Goal: Find contact information: Find contact information

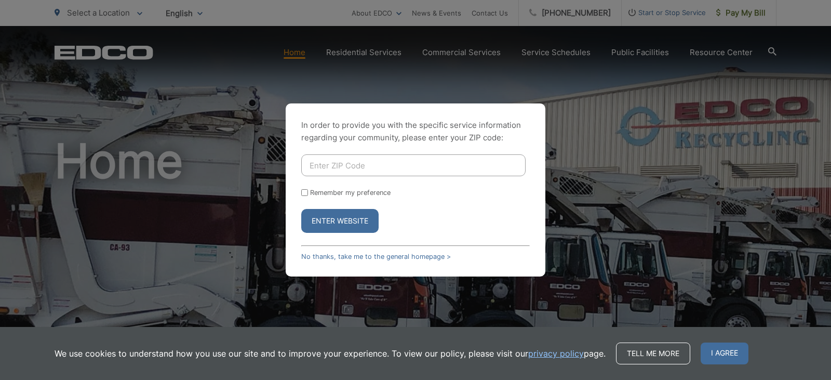
click at [332, 164] on input "Enter ZIP Code" at bounding box center [413, 165] width 224 height 22
type input "90621"
click at [301, 209] on button "Enter Website" at bounding box center [339, 221] width 77 height 24
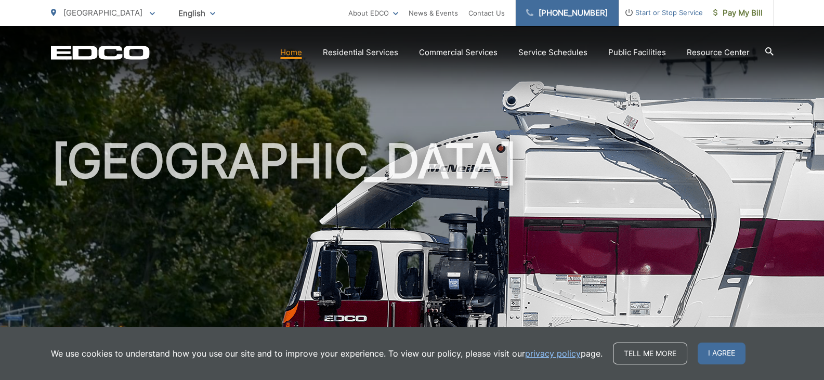
click at [564, 17] on link "[PHONE_NUMBER]" at bounding box center [566, 13] width 103 height 26
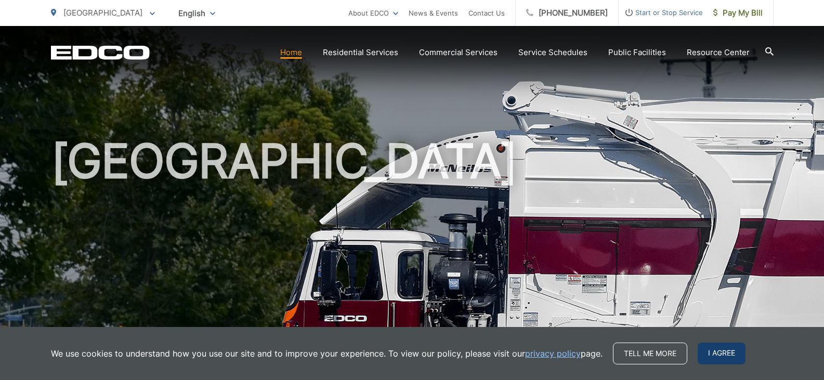
click at [730, 355] on span "I agree" at bounding box center [721, 353] width 48 height 22
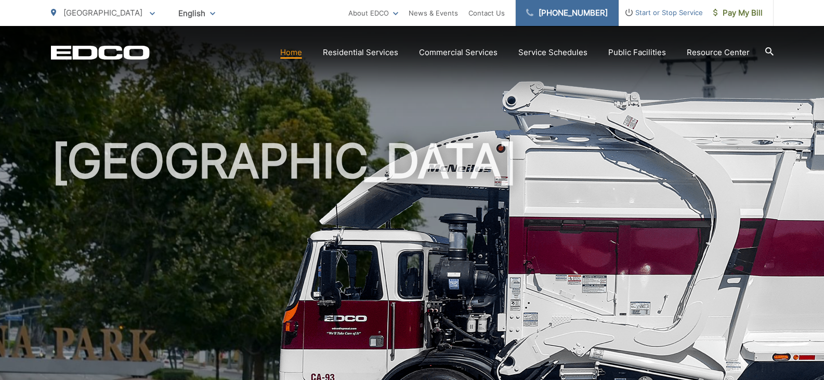
click at [551, 11] on link "[PHONE_NUMBER]" at bounding box center [566, 13] width 103 height 26
